Goal: Transaction & Acquisition: Purchase product/service

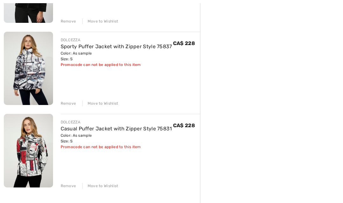
scroll to position [381, 0]
click at [71, 185] on div "Remove" at bounding box center [69, 186] width 16 height 6
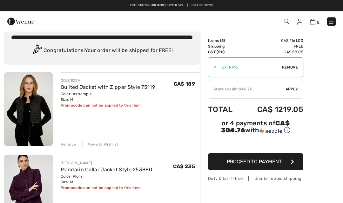
scroll to position [0, 0]
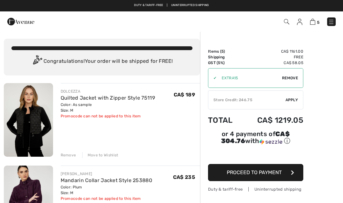
click at [69, 152] on div "Remove Move to Wishlist" at bounding box center [131, 154] width 140 height 7
click at [69, 152] on div "Remove" at bounding box center [69, 155] width 16 height 6
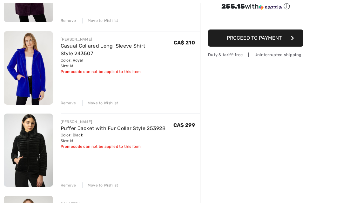
scroll to position [153, 0]
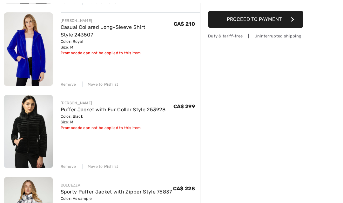
click at [75, 107] on link "Puffer Jacket with Fur Collar Style 253928" at bounding box center [113, 110] width 105 height 6
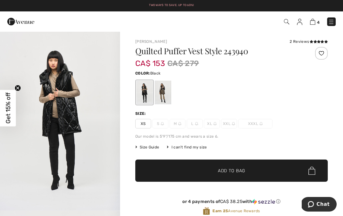
click at [315, 23] on img at bounding box center [312, 22] width 5 height 6
